Goal: Information Seeking & Learning: Learn about a topic

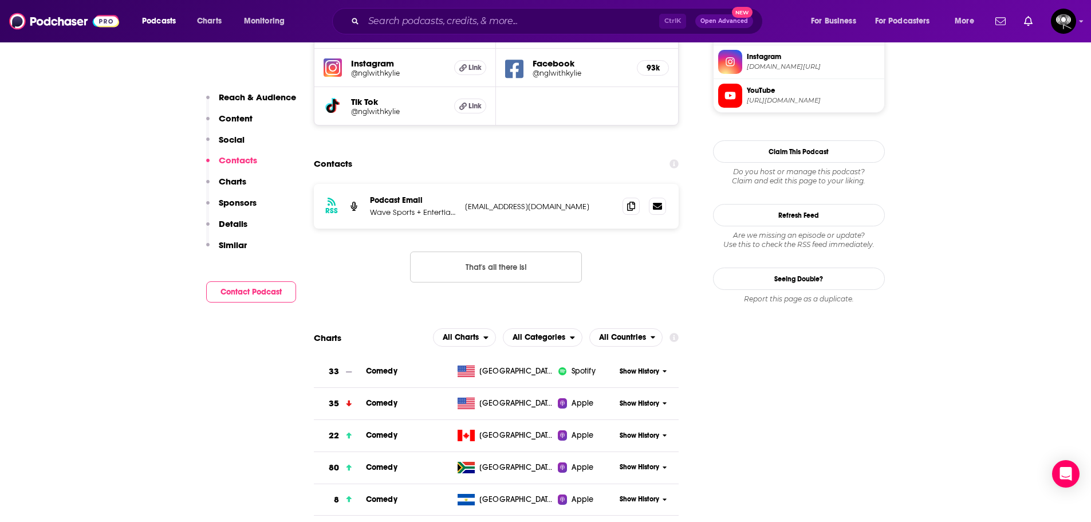
scroll to position [1088, 0]
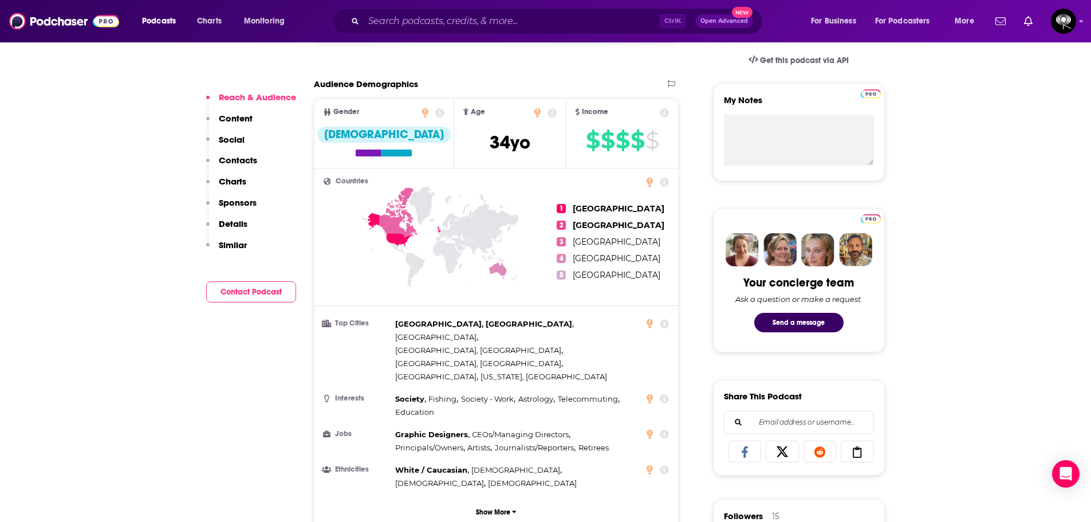
scroll to position [401, 0]
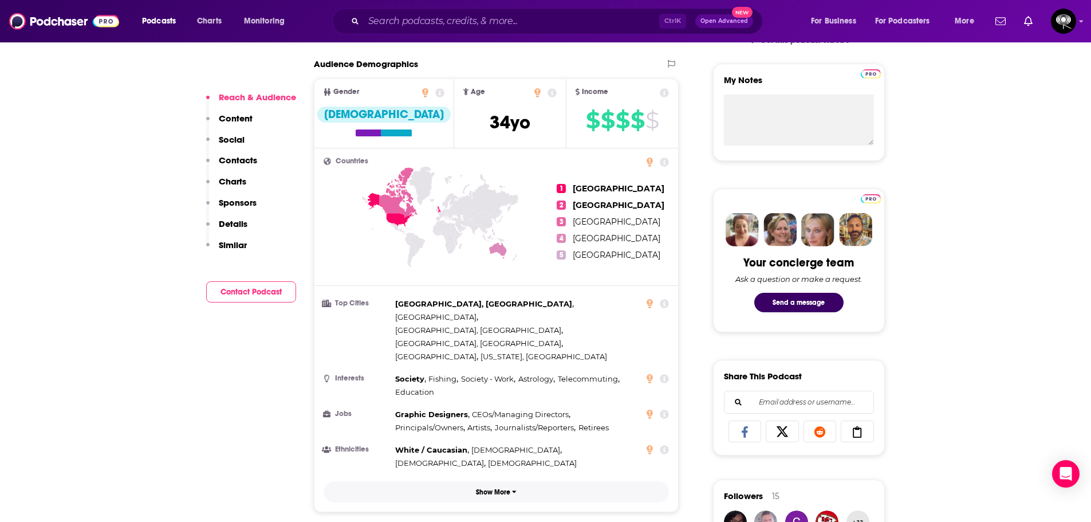
click at [496, 488] on p "Show More" at bounding box center [493, 492] width 34 height 8
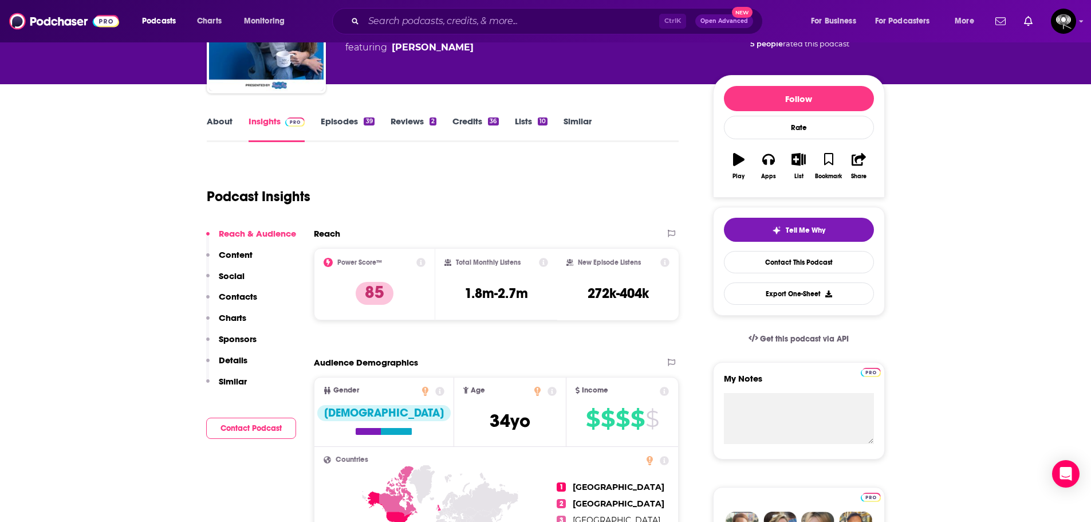
scroll to position [0, 0]
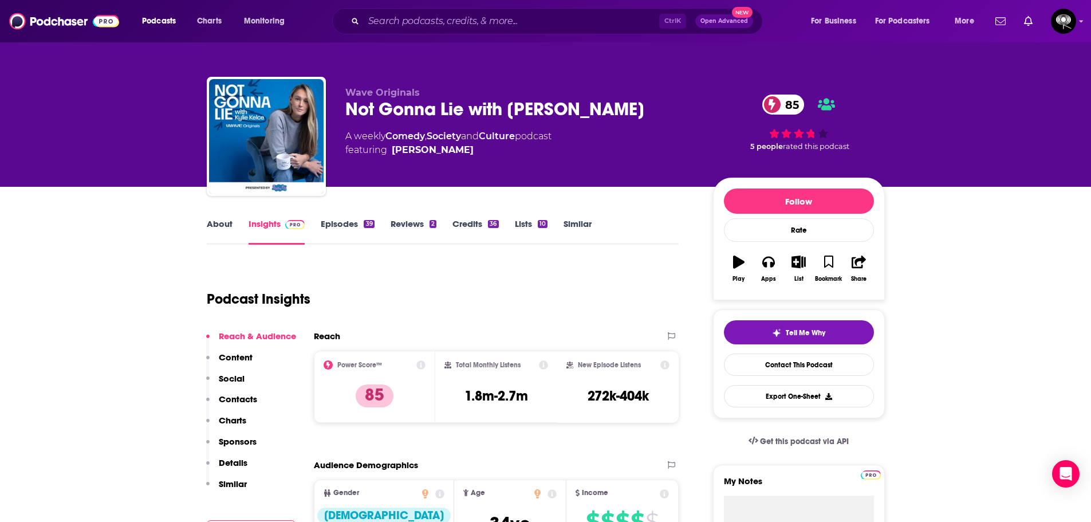
click at [418, 226] on link "Reviews 2" at bounding box center [413, 231] width 46 height 26
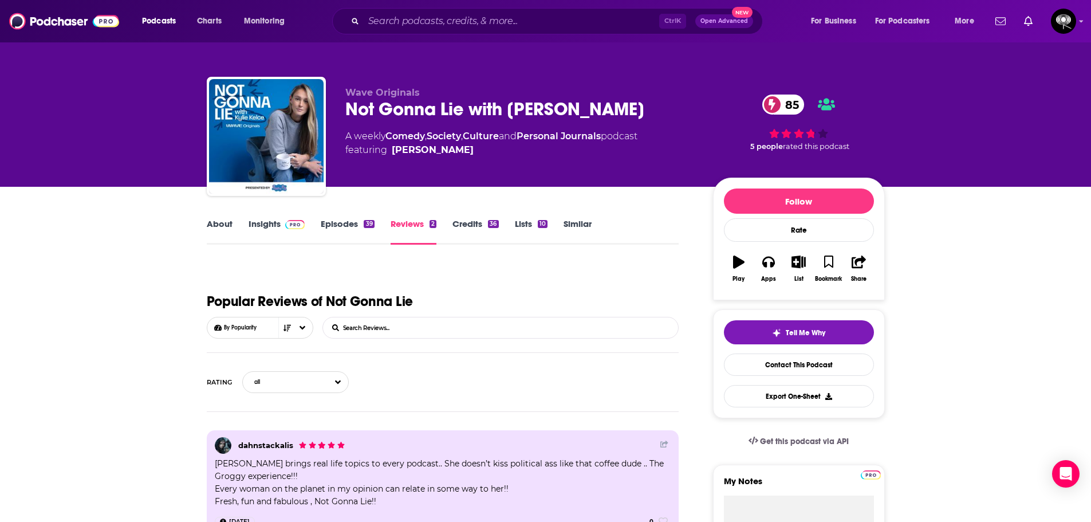
click at [496, 226] on div "36" at bounding box center [493, 224] width 10 height 8
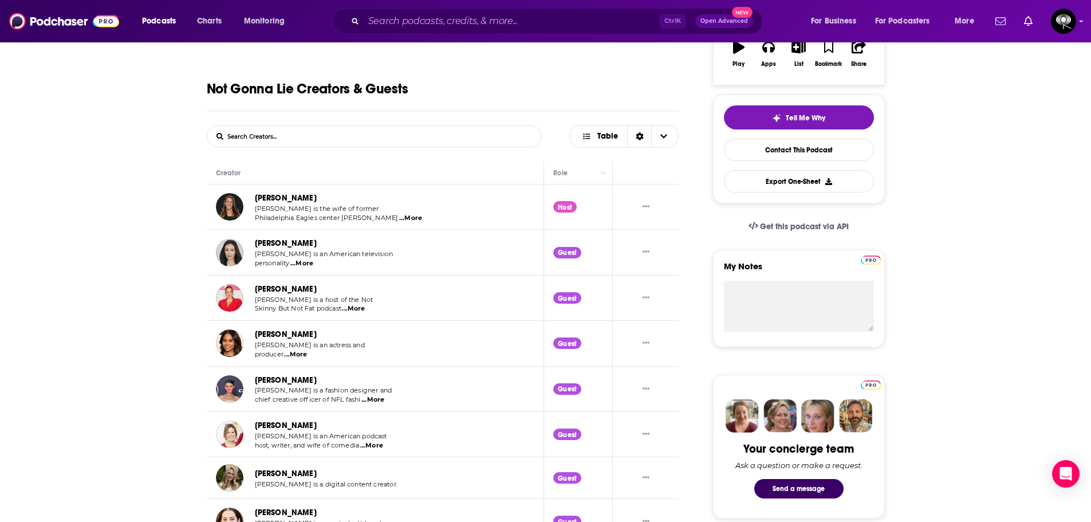
scroll to position [229, 0]
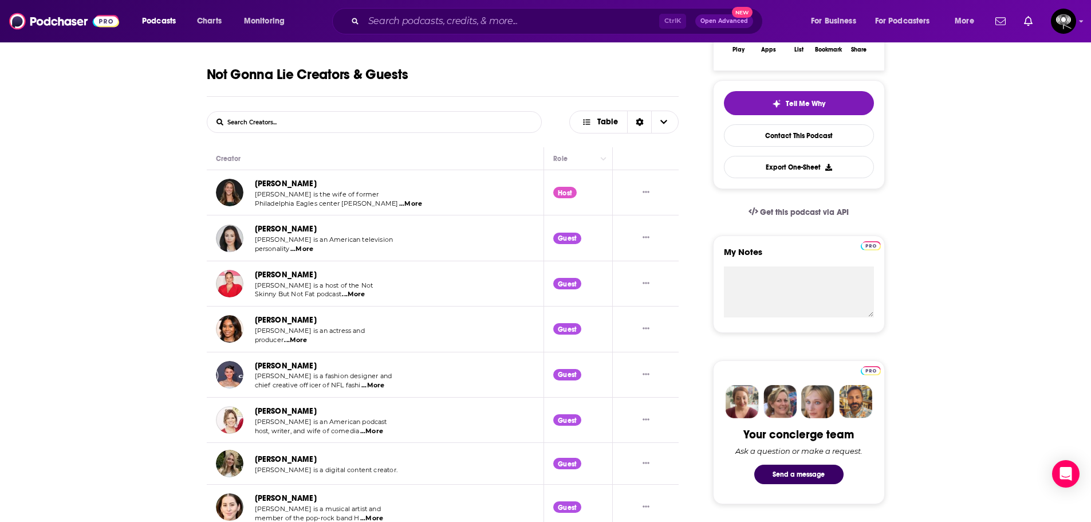
click at [354, 293] on span "...More" at bounding box center [353, 294] width 23 height 9
click at [363, 292] on span "...More" at bounding box center [353, 294] width 23 height 9
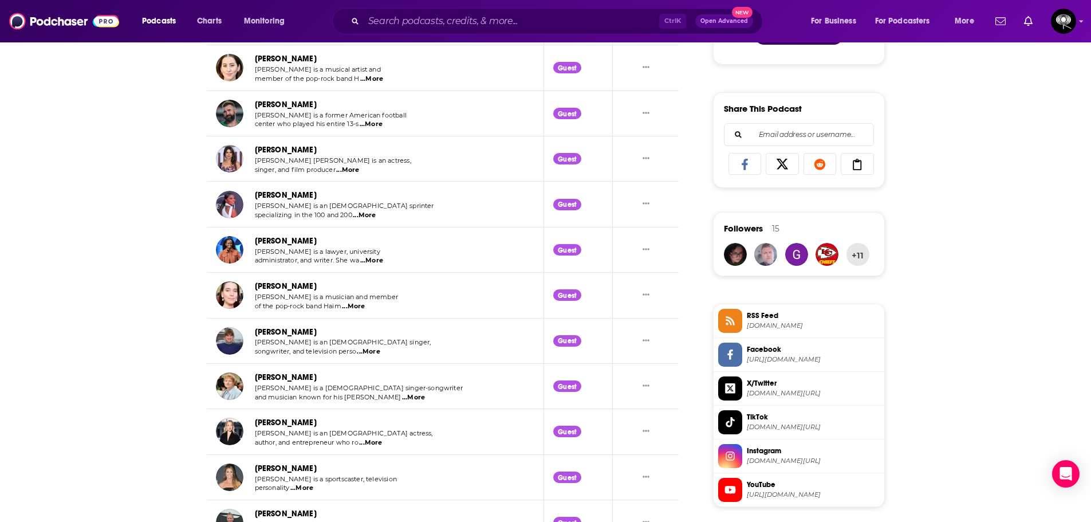
scroll to position [687, 0]
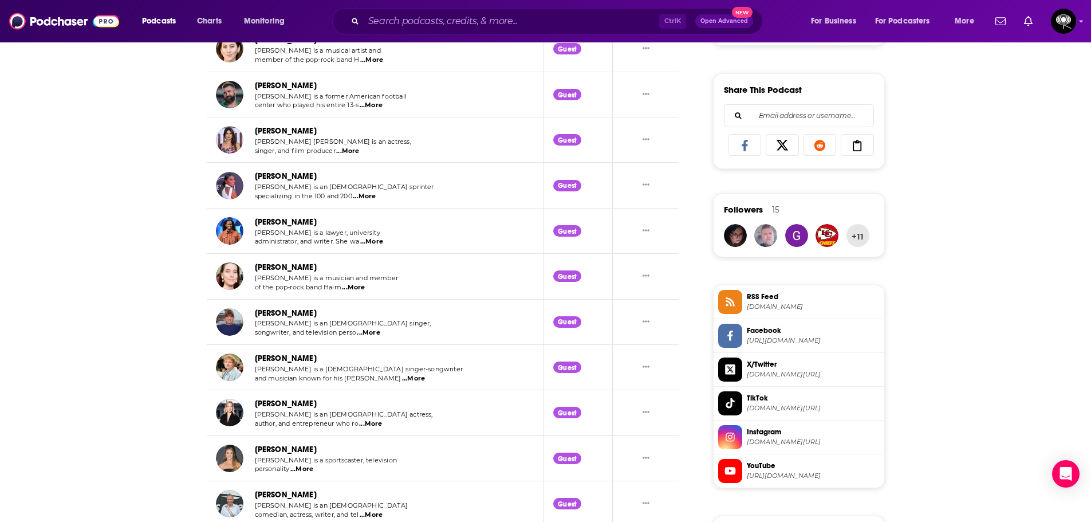
click at [402, 378] on span "...More" at bounding box center [413, 378] width 23 height 9
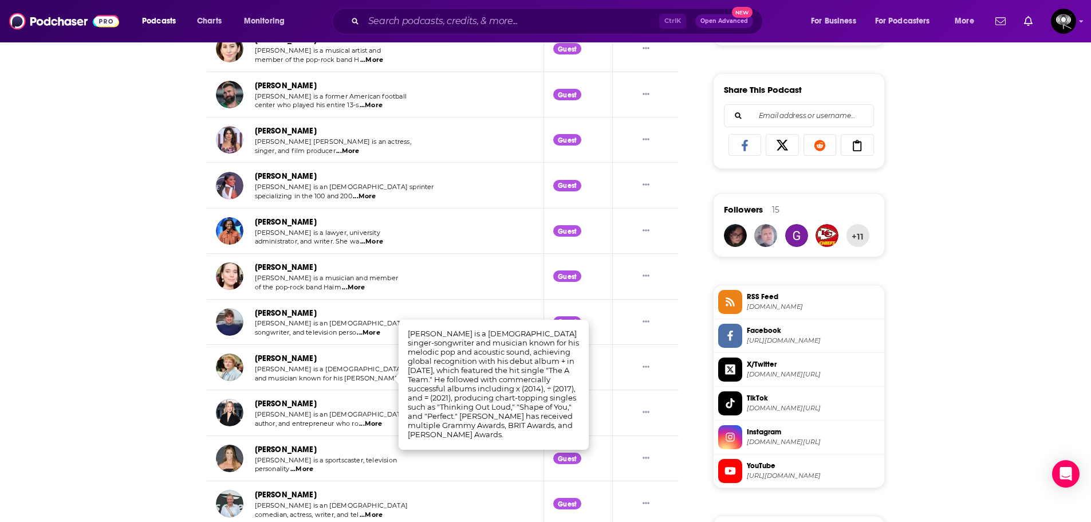
click at [275, 356] on link "[PERSON_NAME]" at bounding box center [286, 358] width 62 height 10
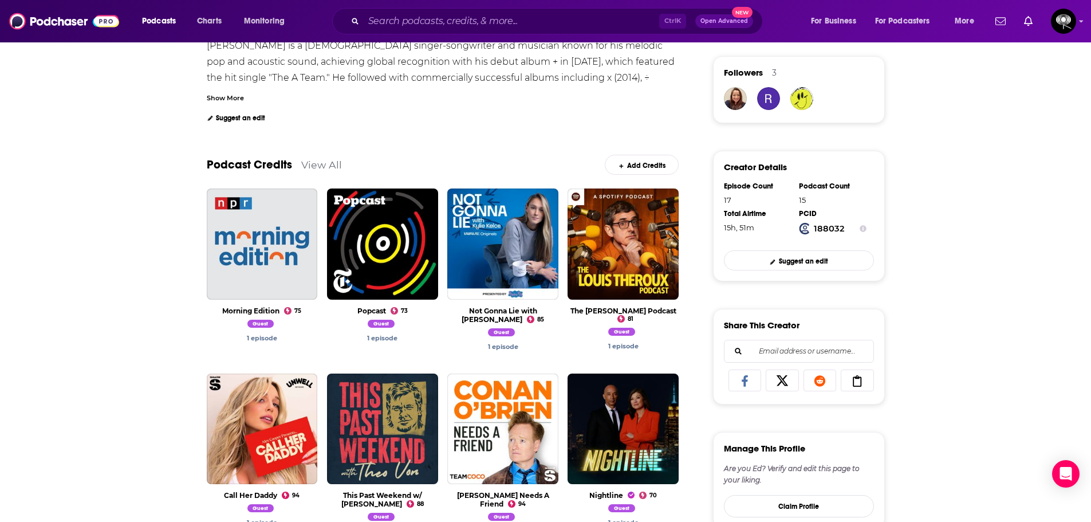
scroll to position [401, 0]
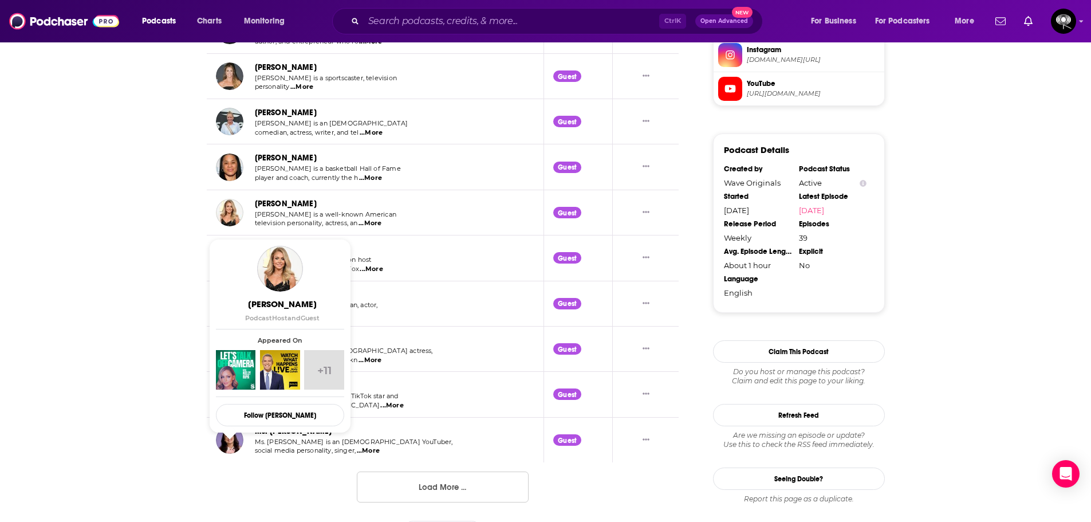
scroll to position [1088, 0]
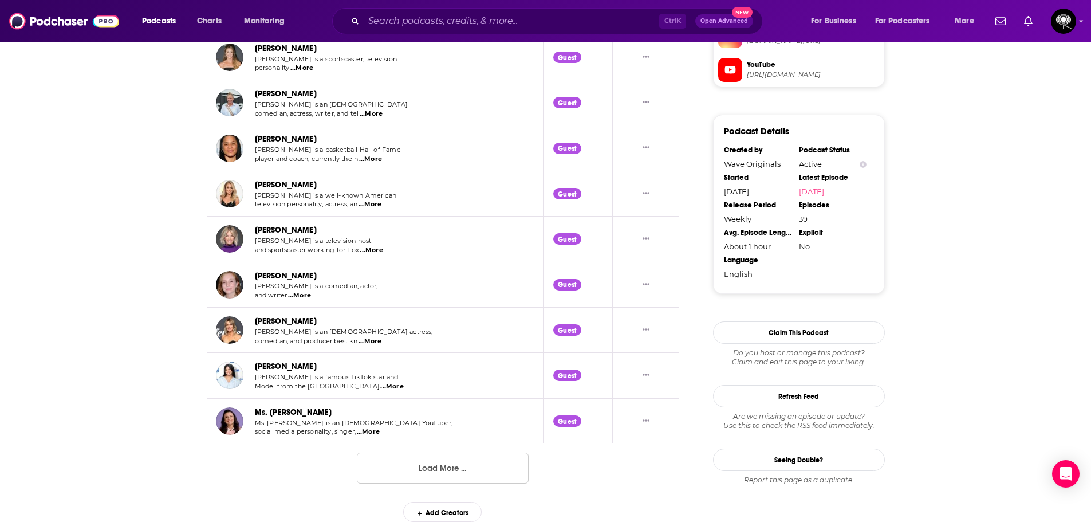
click at [458, 476] on button "Load More ..." at bounding box center [443, 467] width 172 height 31
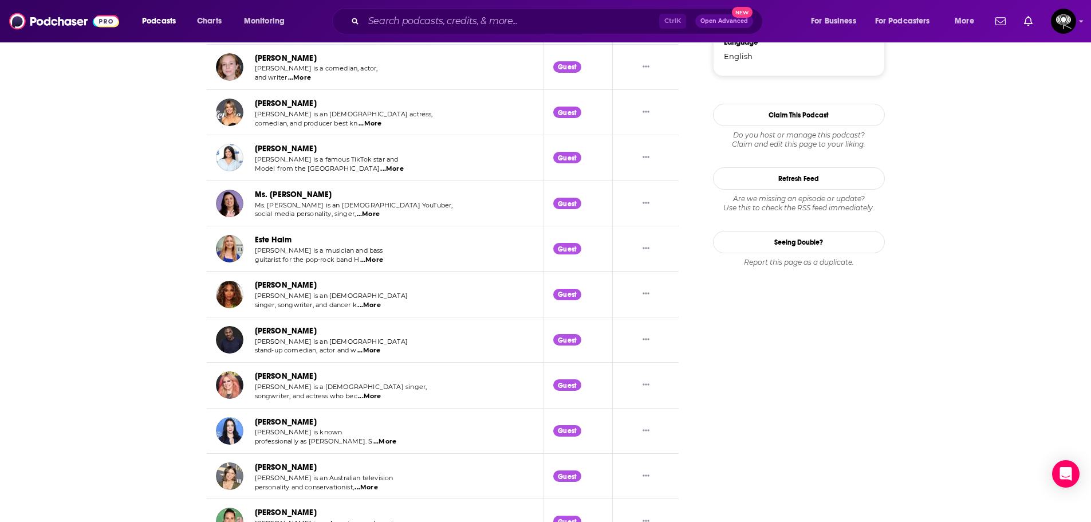
scroll to position [1301, 0]
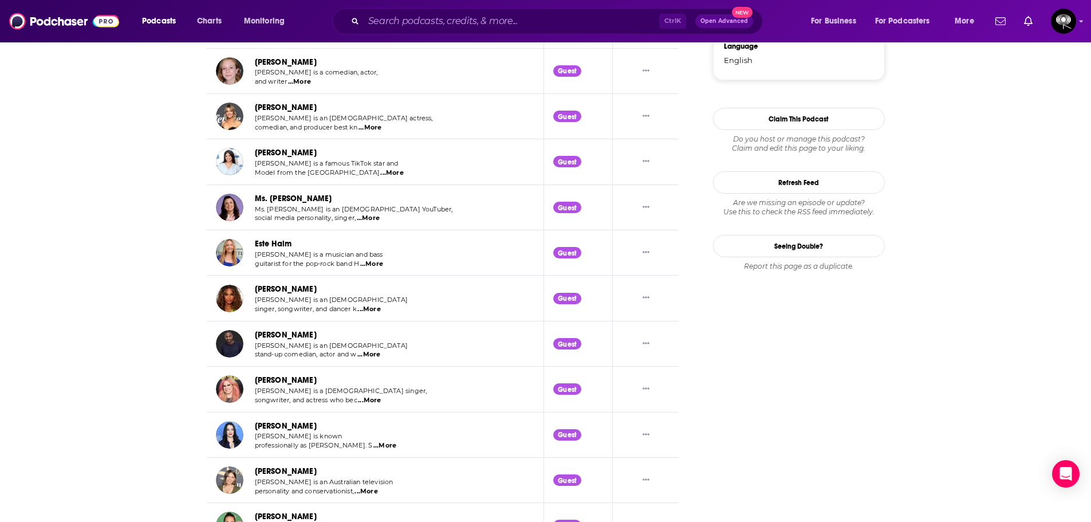
click at [271, 150] on link "[PERSON_NAME]" at bounding box center [286, 153] width 62 height 10
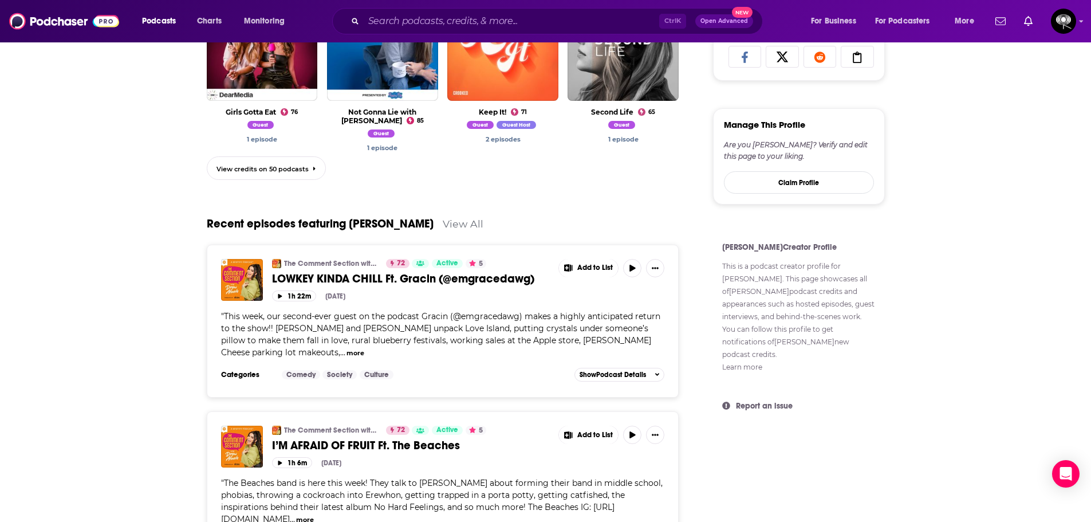
scroll to position [744, 0]
